Goal: Participate in discussion: Participate in discussion

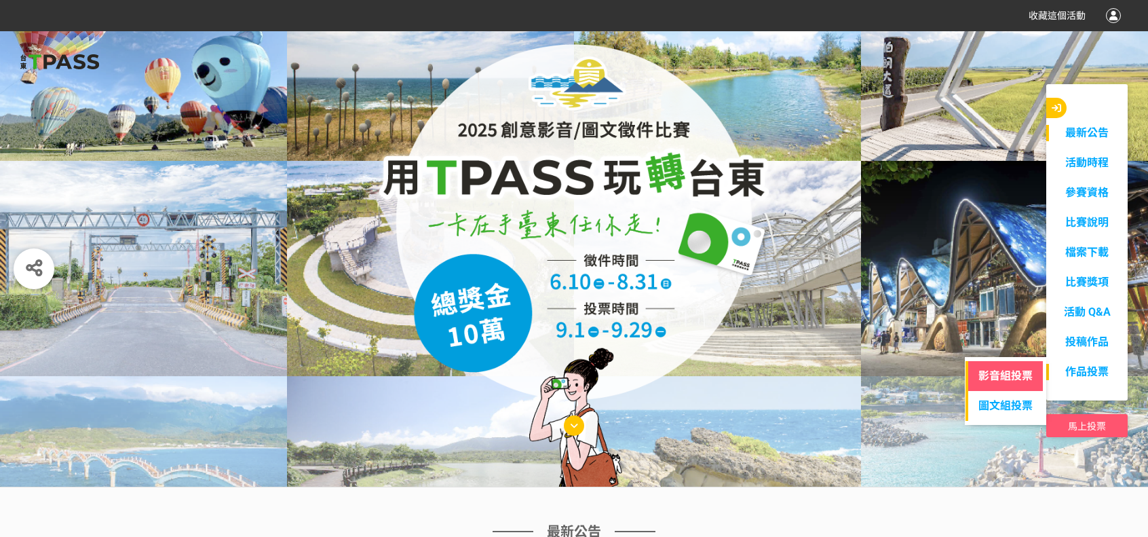
click at [993, 372] on link "影音組投票" at bounding box center [1005, 376] width 80 height 30
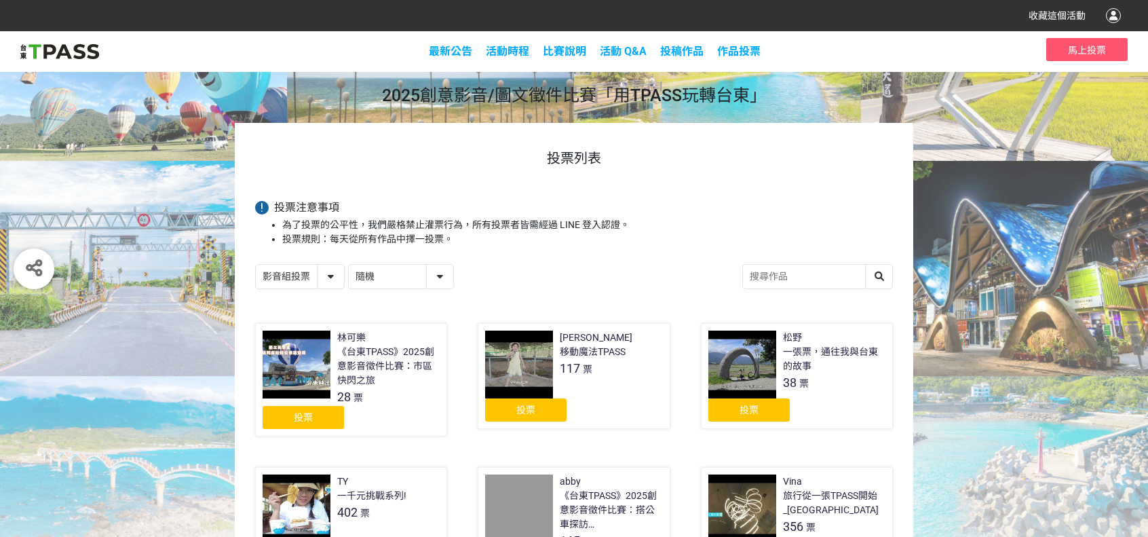
click at [434, 269] on select "隨機 作品 - 由新到舊 作品 - 由舊到新 票數 - 由多到少 票數 - 由少到多" at bounding box center [401, 277] width 104 height 24
select select "vote"
click at [349, 265] on select "隨機 作品 - 由新到舊 作品 - 由舊到新 票數 - 由多到少 票數 - 由少到多" at bounding box center [401, 277] width 104 height 24
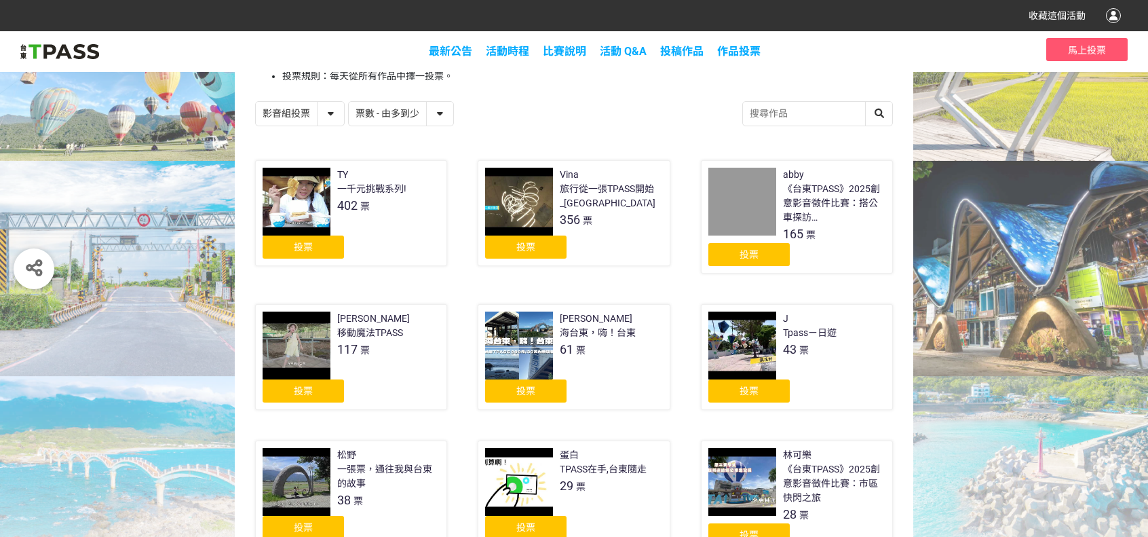
scroll to position [146, 0]
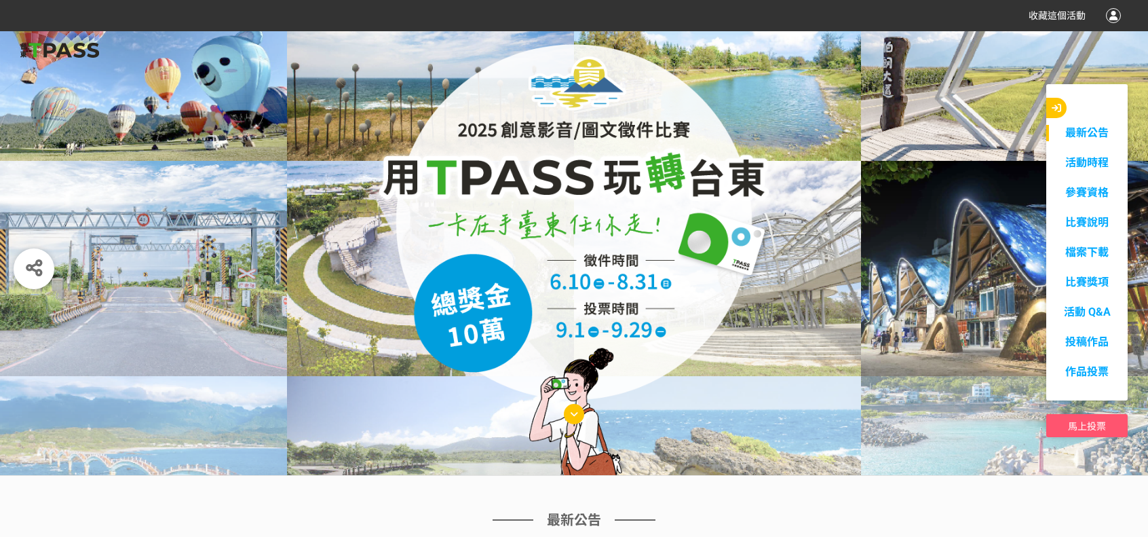
scroll to position [339, 0]
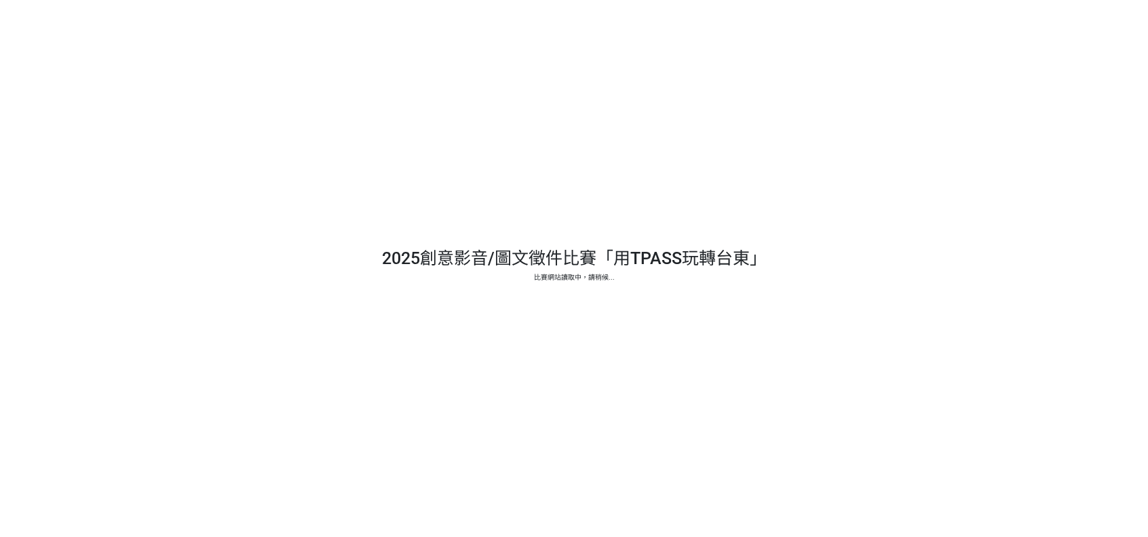
select select "vote"
